Goal: Task Accomplishment & Management: Complete application form

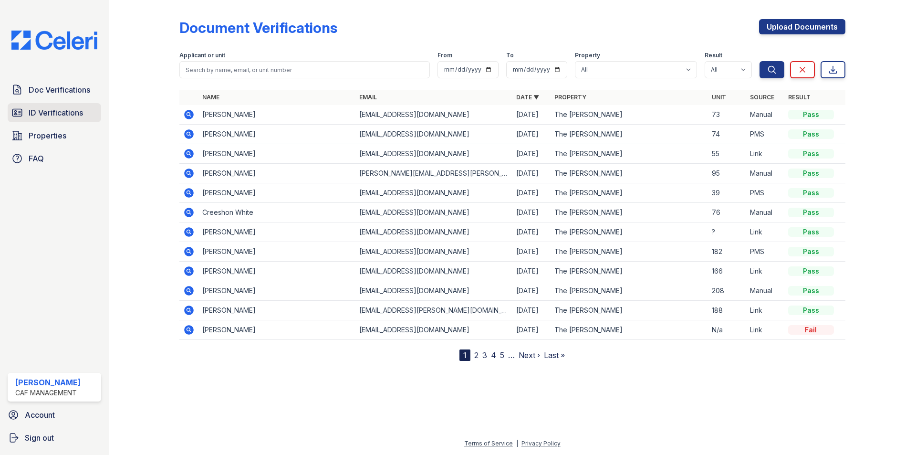
click at [91, 110] on link "ID Verifications" at bounding box center [55, 112] width 94 height 19
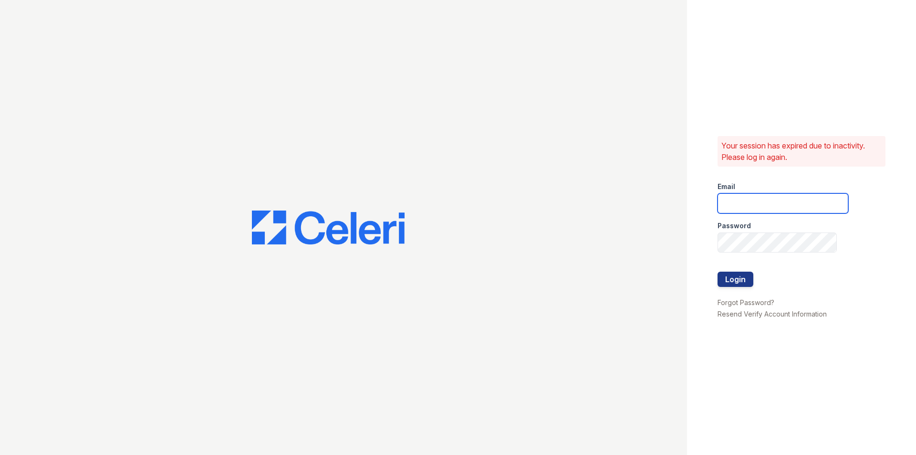
type input "kimberly.am@cafmanagement.com"
click at [733, 290] on div at bounding box center [783, 292] width 131 height 10
click at [735, 279] on button "Login" at bounding box center [736, 279] width 36 height 15
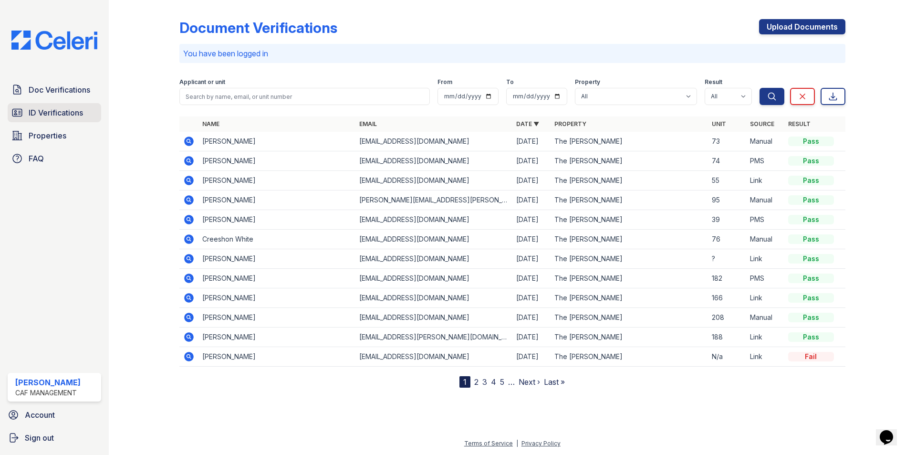
click at [67, 112] on span "ID Verifications" at bounding box center [56, 112] width 54 height 11
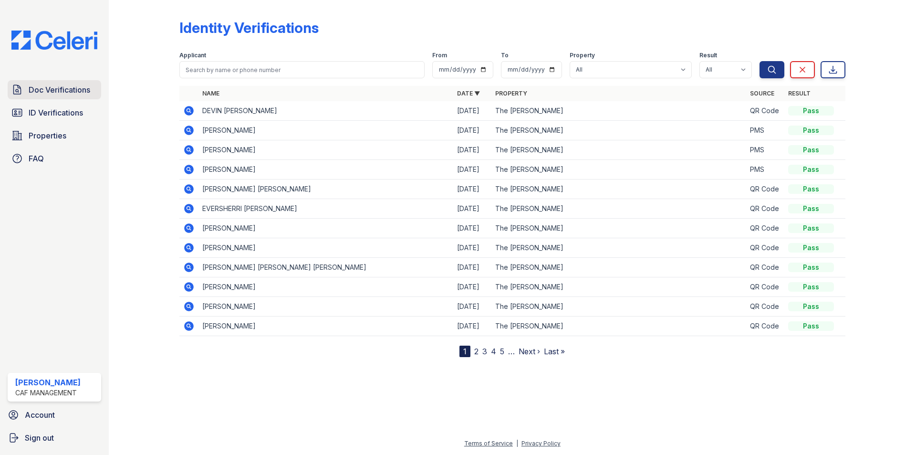
click at [52, 90] on span "Doc Verifications" at bounding box center [60, 89] width 62 height 11
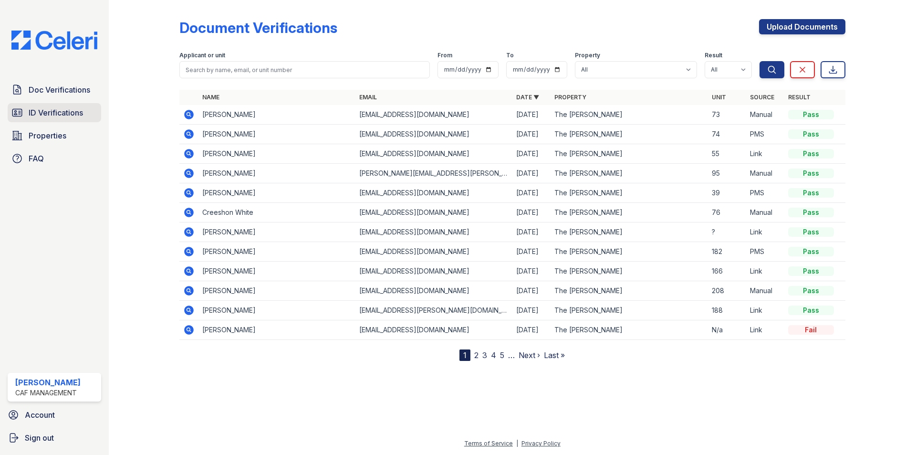
click at [32, 105] on link "ID Verifications" at bounding box center [55, 112] width 94 height 19
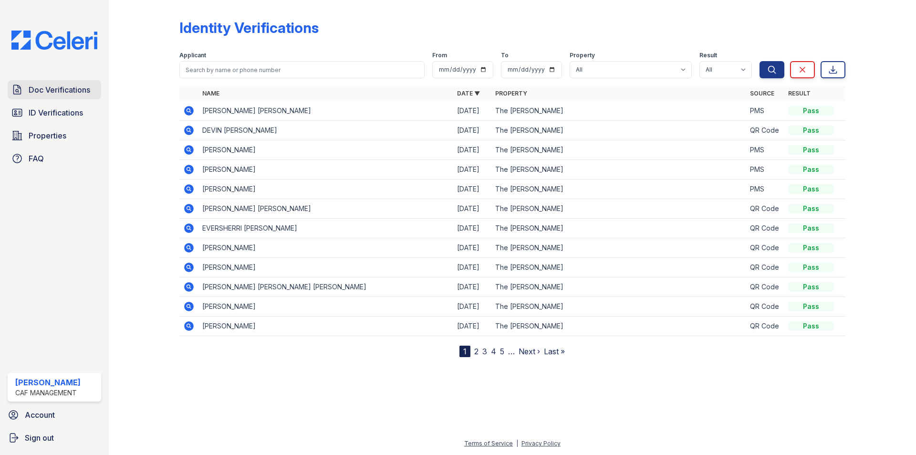
click at [61, 83] on link "Doc Verifications" at bounding box center [55, 89] width 94 height 19
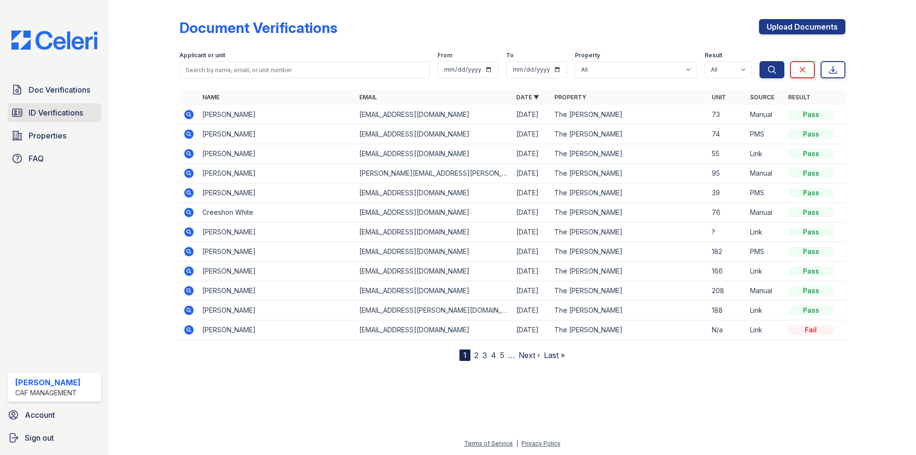
click at [37, 107] on span "ID Verifications" at bounding box center [56, 112] width 54 height 11
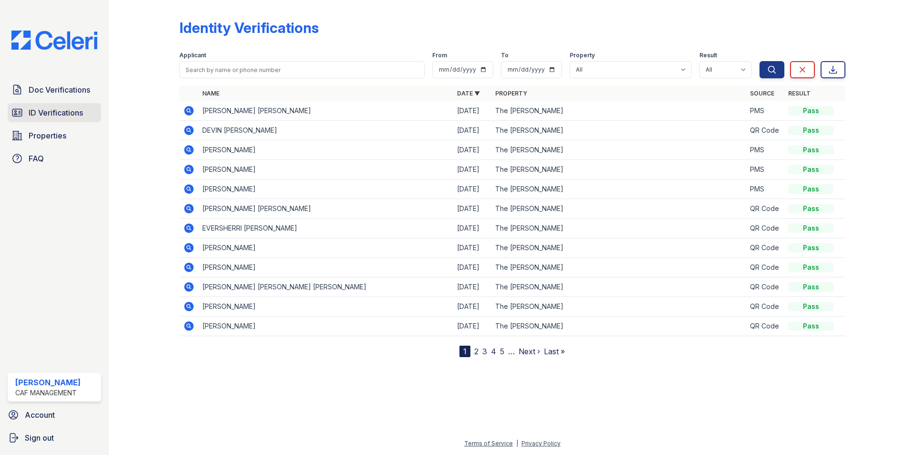
click at [43, 117] on span "ID Verifications" at bounding box center [56, 112] width 54 height 11
click at [190, 109] on icon at bounding box center [188, 110] width 11 height 11
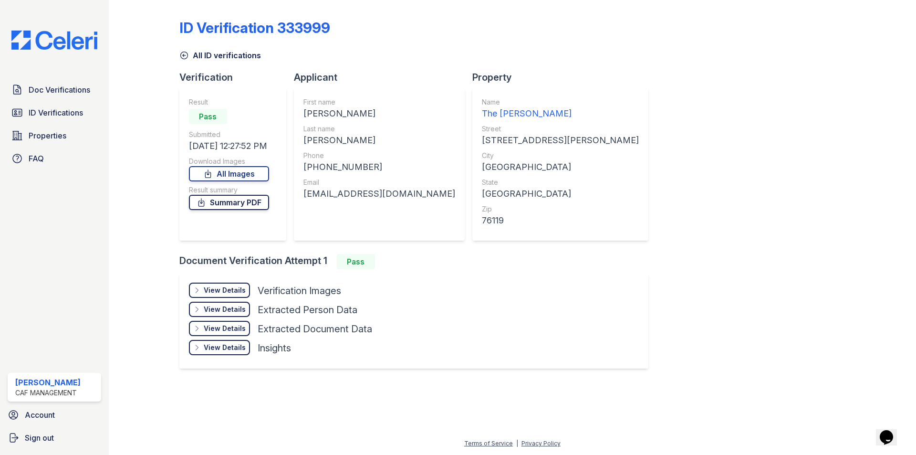
click at [222, 200] on link "Summary PDF" at bounding box center [229, 202] width 80 height 15
click at [59, 93] on span "Doc Verifications" at bounding box center [60, 89] width 62 height 11
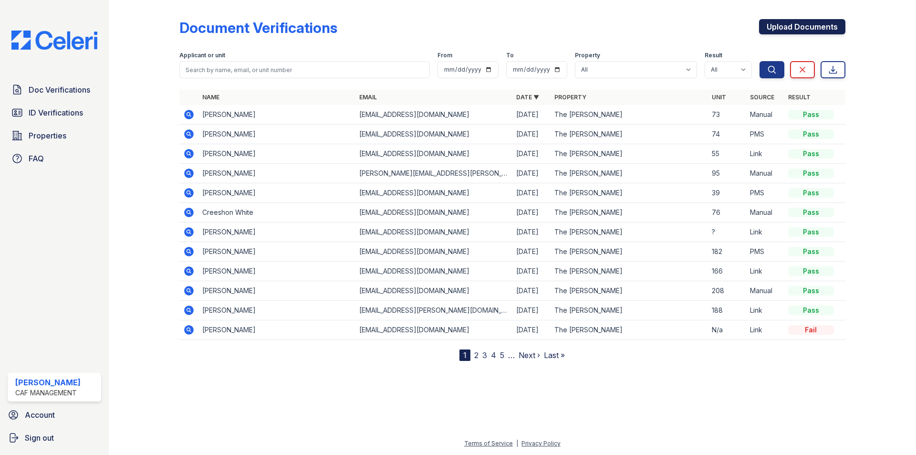
click at [779, 30] on link "Upload Documents" at bounding box center [802, 26] width 86 height 15
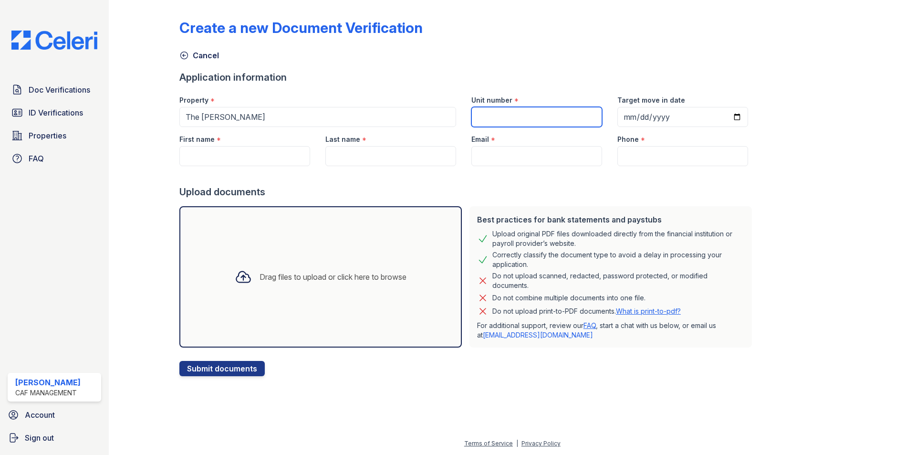
click at [564, 121] on input "Unit number" at bounding box center [537, 117] width 131 height 20
type input "25"
click at [618, 117] on input "Target move in date" at bounding box center [683, 117] width 131 height 20
type input "2025-10-13"
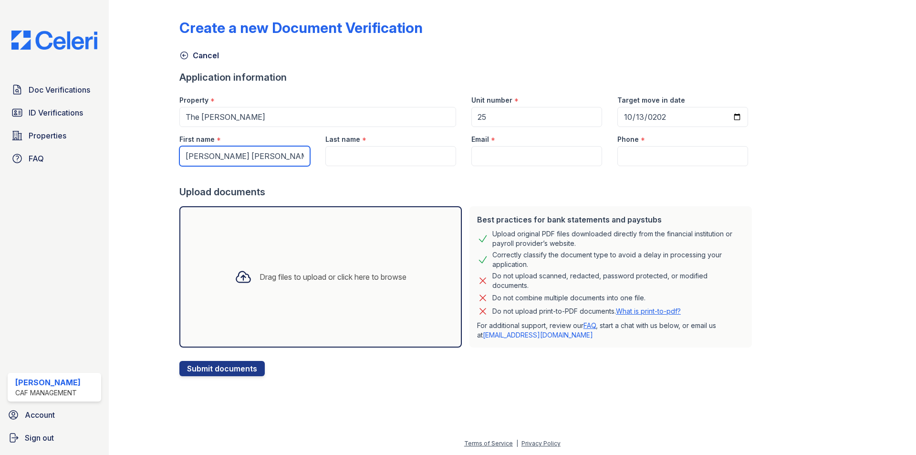
drag, startPoint x: 204, startPoint y: 158, endPoint x: 270, endPoint y: 155, distance: 65.9
click at [270, 155] on input "Julio Ramirez Sanchez" at bounding box center [244, 156] width 131 height 20
type input "[PERSON_NAME]"
click at [365, 157] on input "Last name" at bounding box center [391, 156] width 131 height 20
paste input "[PERSON_NAME]"
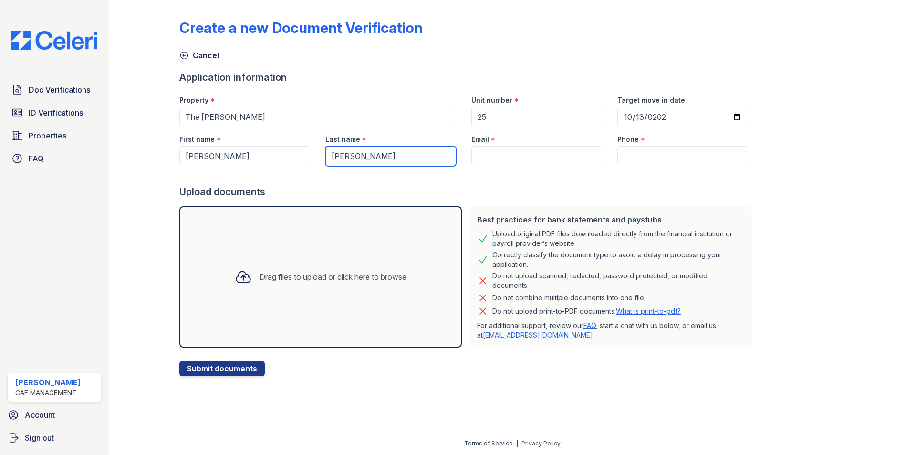
type input "[PERSON_NAME]"
click at [526, 163] on input "Email" at bounding box center [537, 156] width 131 height 20
paste input "[EMAIL_ADDRESS][DOMAIN_NAME]"
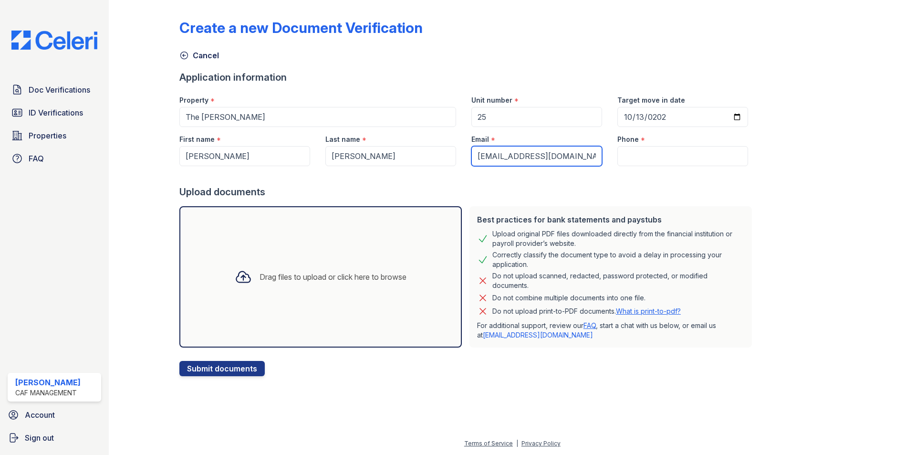
type input "[EMAIL_ADDRESS][DOMAIN_NAME]"
paste input "(214) 587-7598"
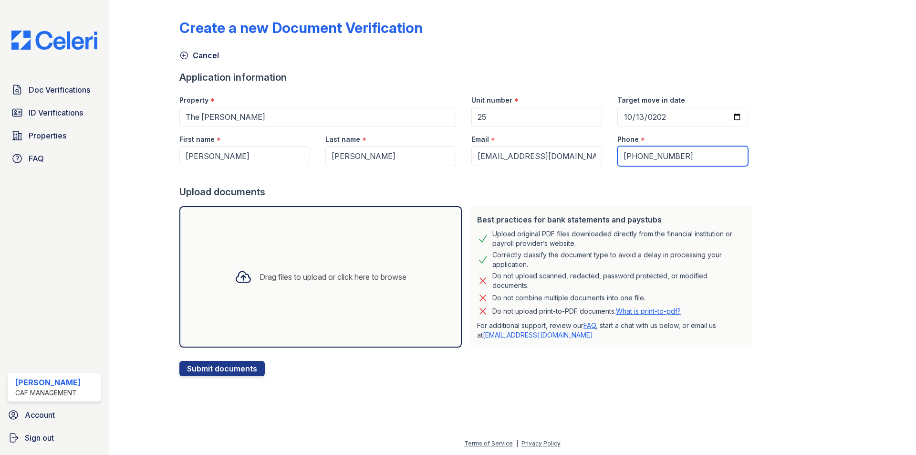
type input "(214) 587-7598"
click at [363, 298] on div "Drag files to upload or click here to browse" at bounding box center [320, 276] width 283 height 141
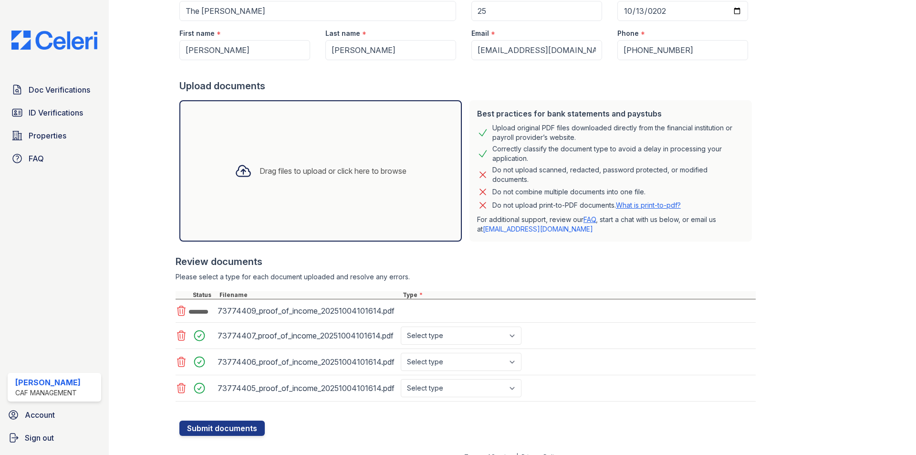
scroll to position [119, 0]
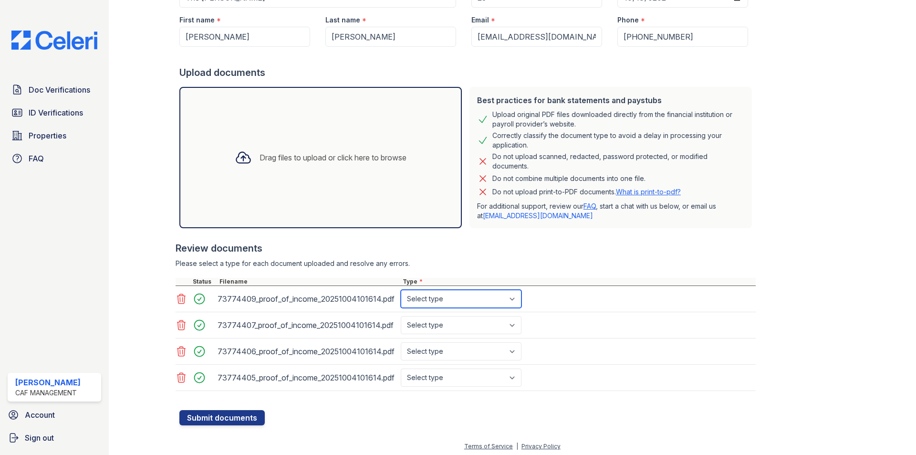
click at [473, 301] on select "Select type Paystub Bank Statement Offer Letter Tax Documents Benefit Award Let…" at bounding box center [461, 299] width 121 height 18
select select "paystub"
click at [401, 290] on select "Select type Paystub Bank Statement Offer Letter Tax Documents Benefit Award Let…" at bounding box center [461, 299] width 121 height 18
click at [453, 321] on select "Select type Paystub Bank Statement Offer Letter Tax Documents Benefit Award Let…" at bounding box center [461, 325] width 121 height 18
select select "paystub"
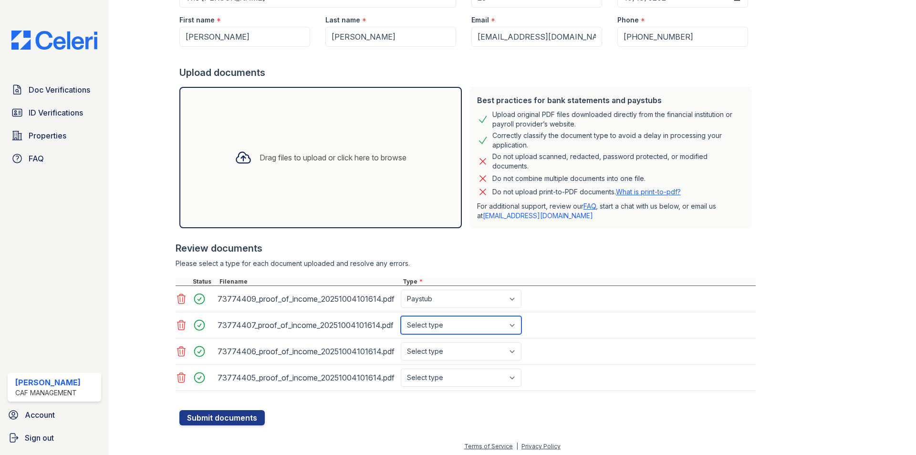
click at [401, 316] on select "Select type Paystub Bank Statement Offer Letter Tax Documents Benefit Award Let…" at bounding box center [461, 325] width 121 height 18
click at [445, 350] on select "Select type Paystub Bank Statement Offer Letter Tax Documents Benefit Award Let…" at bounding box center [461, 351] width 121 height 18
select select "paystub"
click at [401, 342] on select "Select type Paystub Bank Statement Offer Letter Tax Documents Benefit Award Let…" at bounding box center [461, 351] width 121 height 18
click at [444, 376] on select "Select type Paystub Bank Statement Offer Letter Tax Documents Benefit Award Let…" at bounding box center [461, 377] width 121 height 18
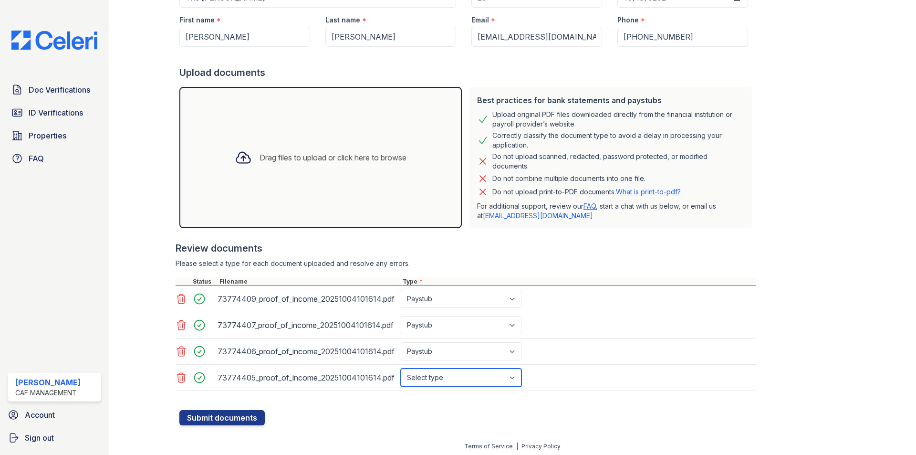
select select "paystub"
click at [401, 368] on select "Select type Paystub Bank Statement Offer Letter Tax Documents Benefit Award Let…" at bounding box center [461, 377] width 121 height 18
click at [245, 417] on button "Submit documents" at bounding box center [221, 417] width 85 height 15
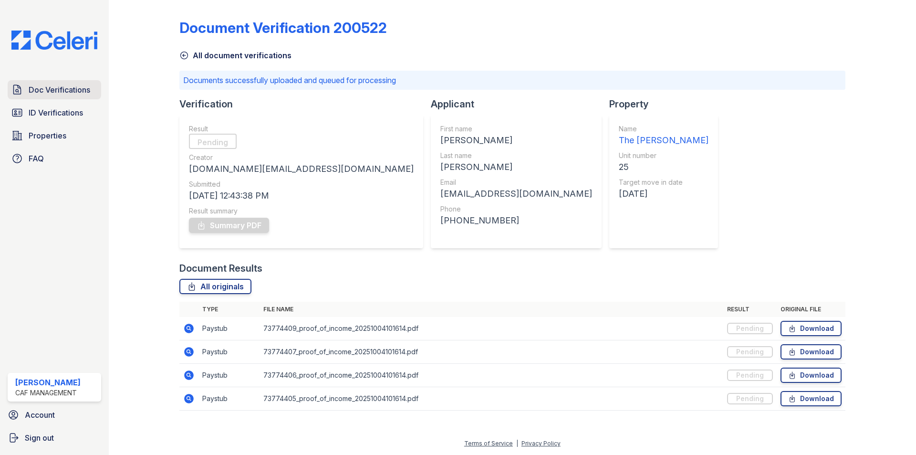
click at [64, 91] on span "Doc Verifications" at bounding box center [60, 89] width 62 height 11
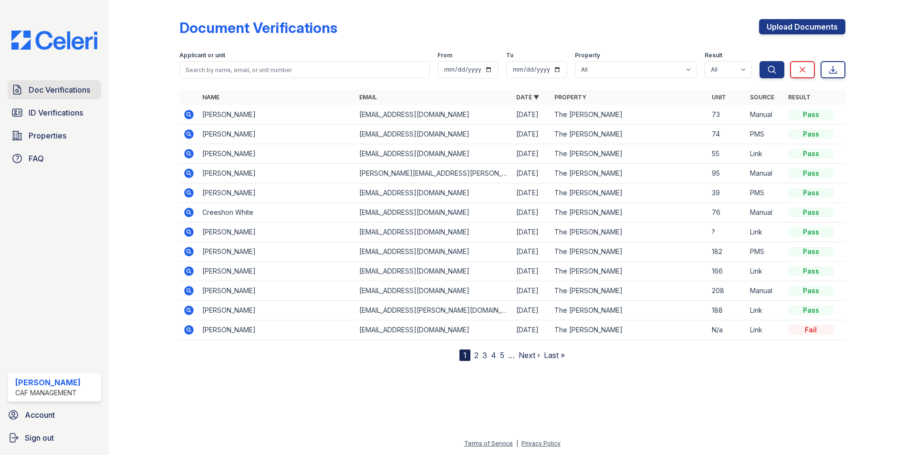
click at [71, 84] on span "Doc Verifications" at bounding box center [60, 89] width 62 height 11
click at [58, 106] on link "ID Verifications" at bounding box center [55, 112] width 94 height 19
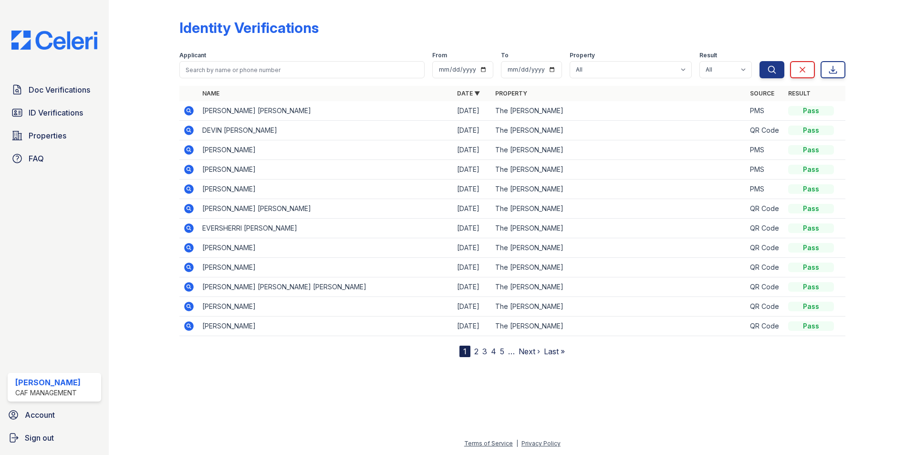
click at [63, 93] on span "Doc Verifications" at bounding box center [60, 89] width 62 height 11
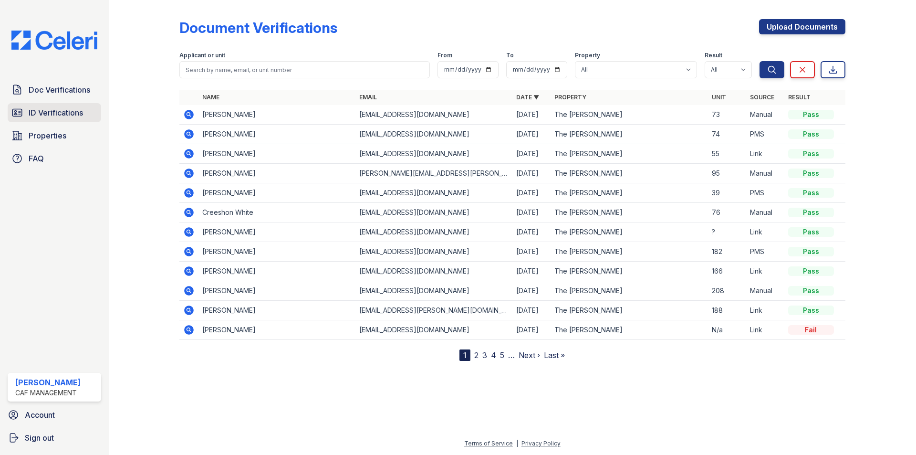
click at [59, 107] on span "ID Verifications" at bounding box center [56, 112] width 54 height 11
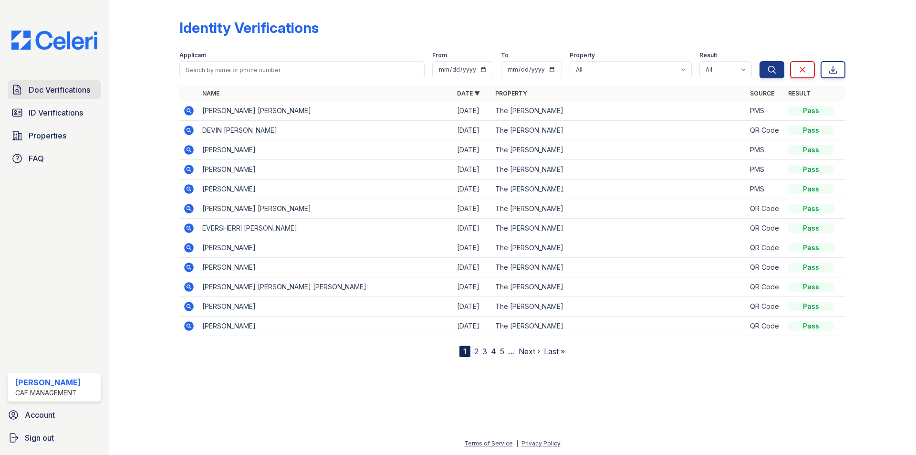
click at [74, 93] on span "Doc Verifications" at bounding box center [60, 89] width 62 height 11
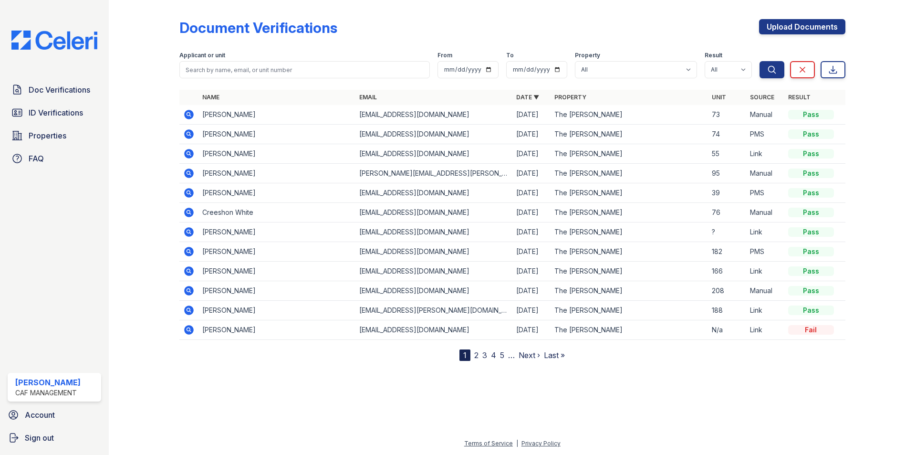
click at [74, 93] on span "Doc Verifications" at bounding box center [60, 89] width 62 height 11
click at [77, 95] on span "Doc Verifications" at bounding box center [60, 89] width 62 height 11
click at [189, 111] on icon at bounding box center [189, 115] width 10 height 10
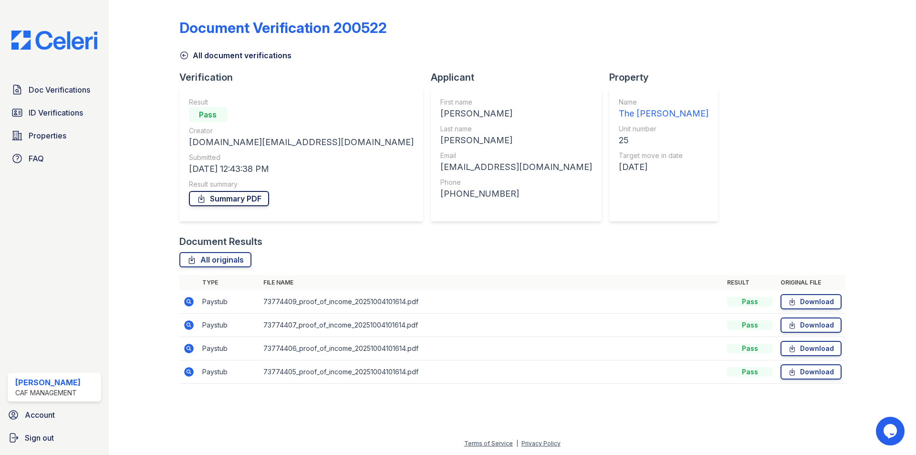
click at [219, 200] on link "Summary PDF" at bounding box center [229, 198] width 80 height 15
